Goal: Task Accomplishment & Management: Use online tool/utility

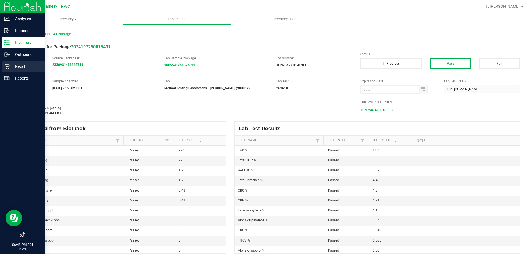
click at [16, 69] on p "Retail" at bounding box center [26, 66] width 33 height 7
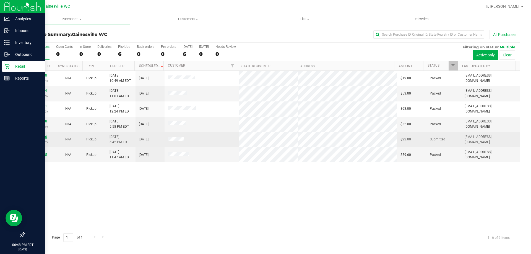
click at [42, 139] on div "11859046 (317559187)" at bounding box center [39, 139] width 22 height 11
click at [43, 136] on link "11859046" at bounding box center [39, 137] width 15 height 4
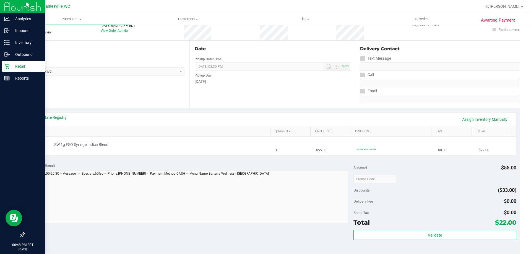
scroll to position [111, 0]
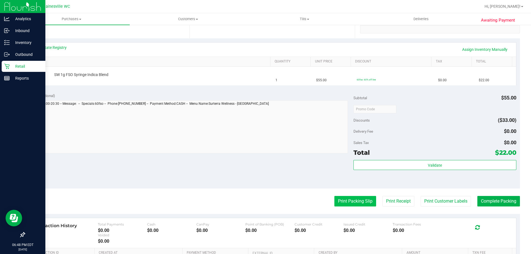
click at [350, 198] on button "Print Packing Slip" at bounding box center [355, 201] width 42 height 11
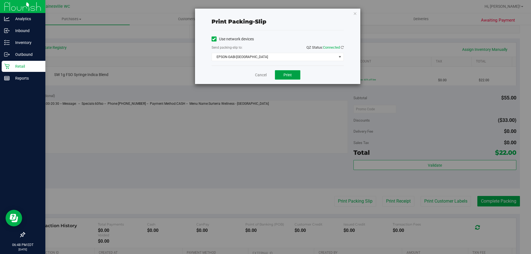
click at [288, 73] on span "Print" at bounding box center [288, 75] width 8 height 4
click at [356, 14] on icon "button" at bounding box center [355, 13] width 4 height 7
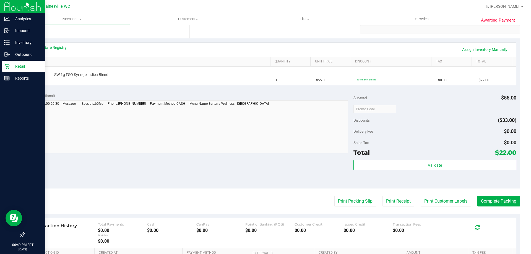
click at [334, 196] on button "Print Packing Slip" at bounding box center [355, 201] width 42 height 11
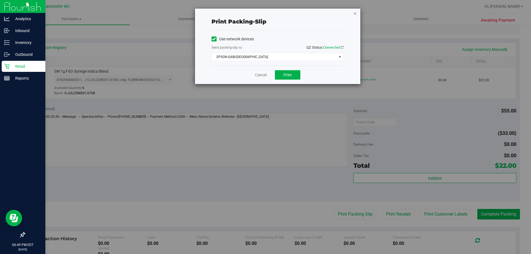
click at [355, 14] on icon "button" at bounding box center [355, 13] width 4 height 7
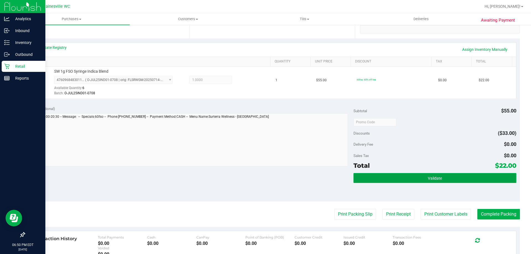
click at [428, 180] on span "Validate" at bounding box center [435, 178] width 14 height 4
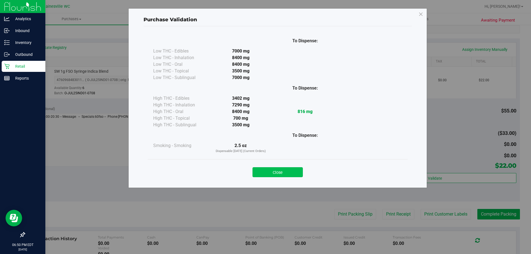
click at [285, 174] on button "Close" at bounding box center [278, 172] width 50 height 10
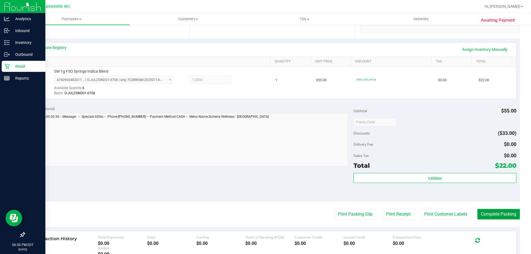
click at [487, 217] on button "Complete Packing" at bounding box center [498, 214] width 43 height 11
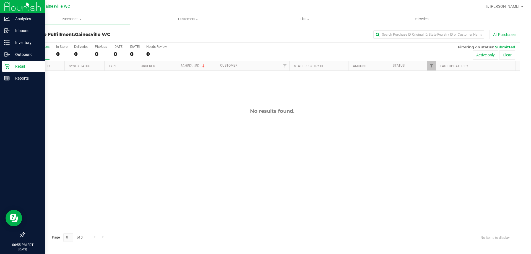
click at [13, 63] on div "Retail" at bounding box center [24, 66] width 44 height 11
